Goal: Information Seeking & Learning: Learn about a topic

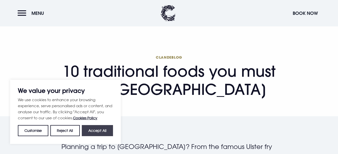
click at [104, 133] on button "Accept All" at bounding box center [97, 130] width 31 height 11
checkbox input "true"
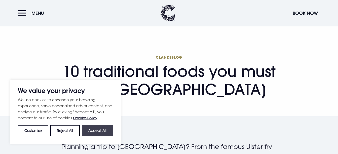
checkbox input "true"
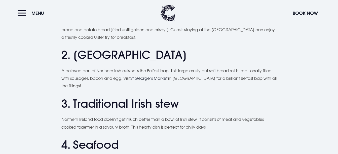
scroll to position [378, 0]
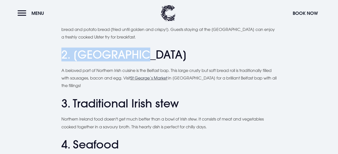
drag, startPoint x: 55, startPoint y: 56, endPoint x: 137, endPoint y: 50, distance: 81.5
drag, startPoint x: 137, startPoint y: 50, endPoint x: 158, endPoint y: 56, distance: 22.7
click at [158, 56] on h2 "2. [GEOGRAPHIC_DATA]" at bounding box center [168, 54] width 215 height 13
drag, startPoint x: 70, startPoint y: 56, endPoint x: 142, endPoint y: 53, distance: 71.5
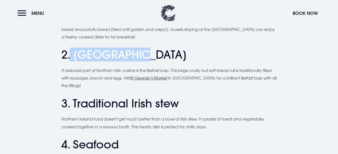
click at [142, 53] on h2 "2. [GEOGRAPHIC_DATA]" at bounding box center [168, 54] width 215 height 13
copy h2 "Belfast bap"
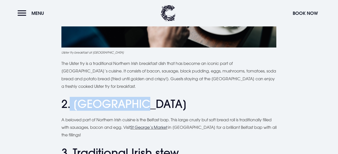
scroll to position [334, 0]
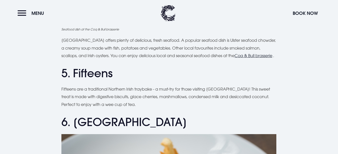
scroll to position [661, 0]
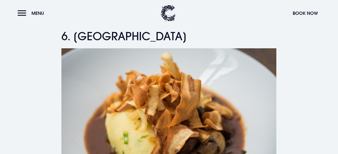
scroll to position [739, 0]
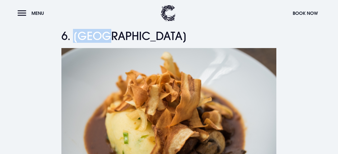
drag, startPoint x: 116, startPoint y: 37, endPoint x: 75, endPoint y: 38, distance: 41.0
click at [75, 38] on h2 "6. [GEOGRAPHIC_DATA]" at bounding box center [168, 35] width 215 height 13
copy h2 "Champ"
click at [191, 101] on img at bounding box center [168, 119] width 215 height 143
